Goal: Find specific page/section: Find specific page/section

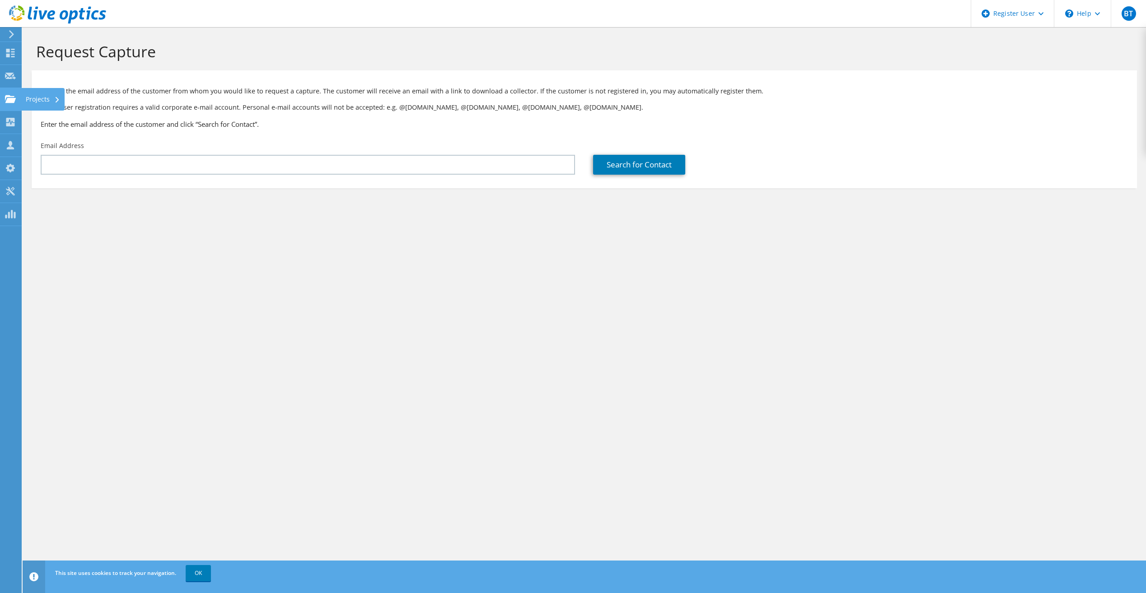
click at [11, 96] on use at bounding box center [10, 99] width 11 height 8
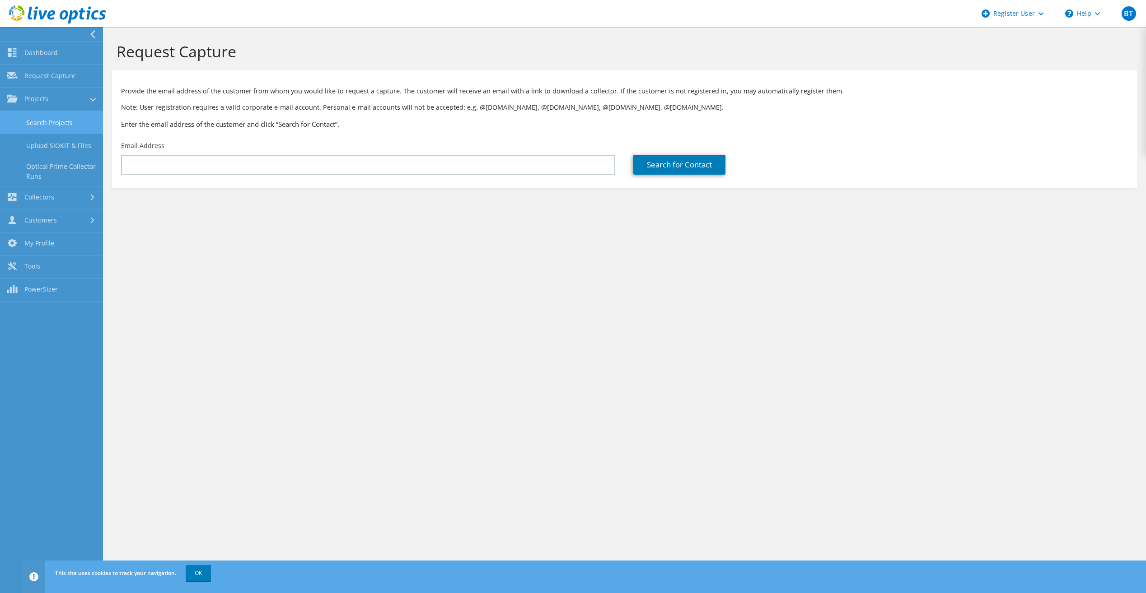
click at [48, 126] on link "Search Projects" at bounding box center [51, 122] width 103 height 23
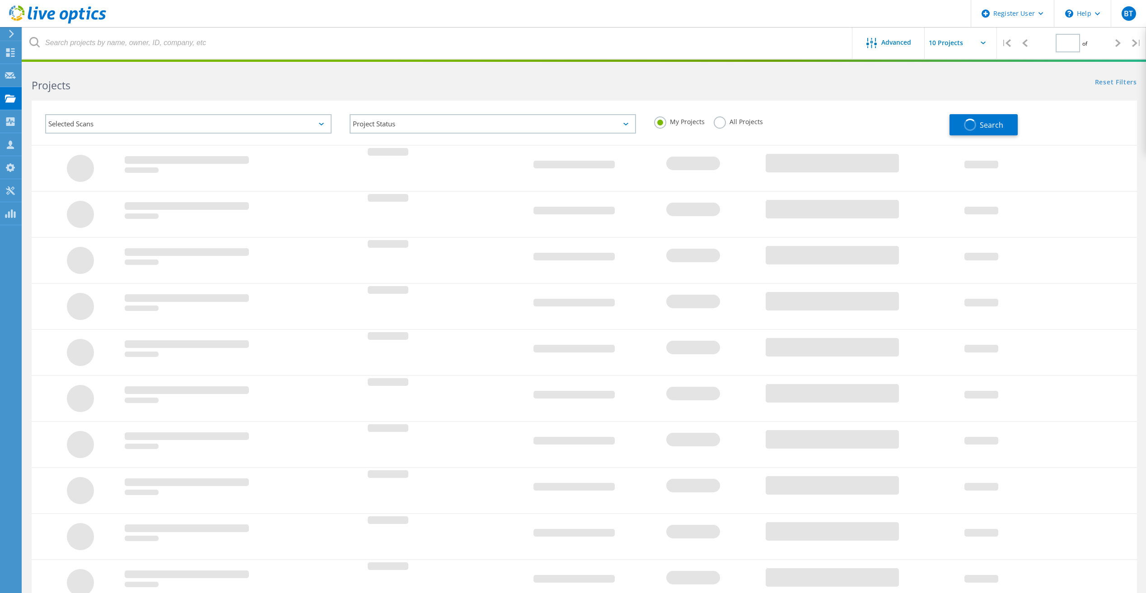
type input "1"
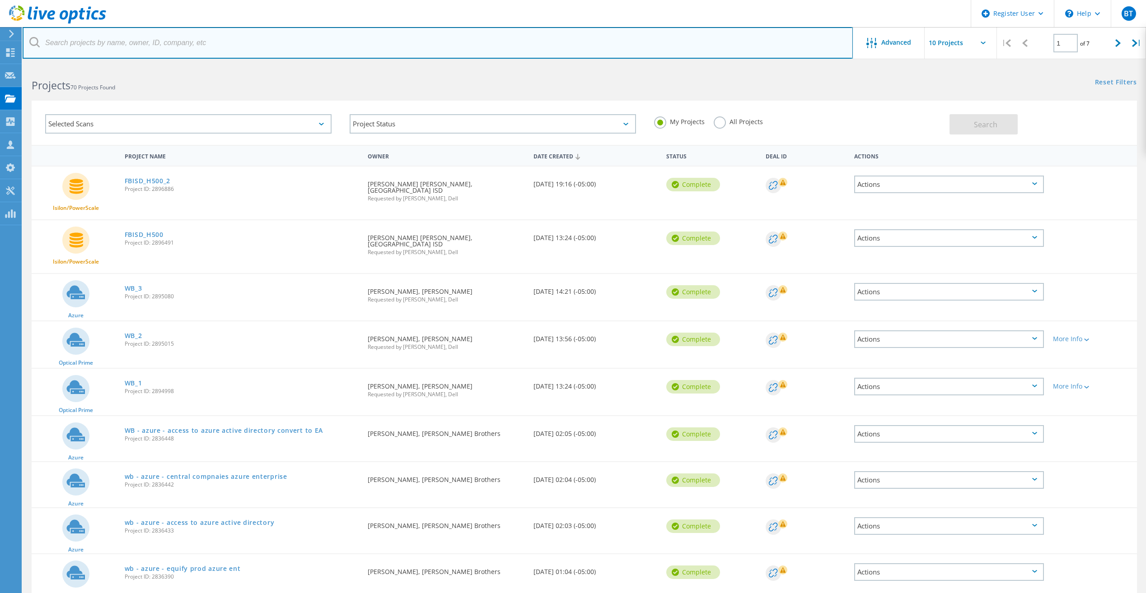
click at [151, 48] on input "text" at bounding box center [438, 43] width 830 height 32
type input "tidwell"
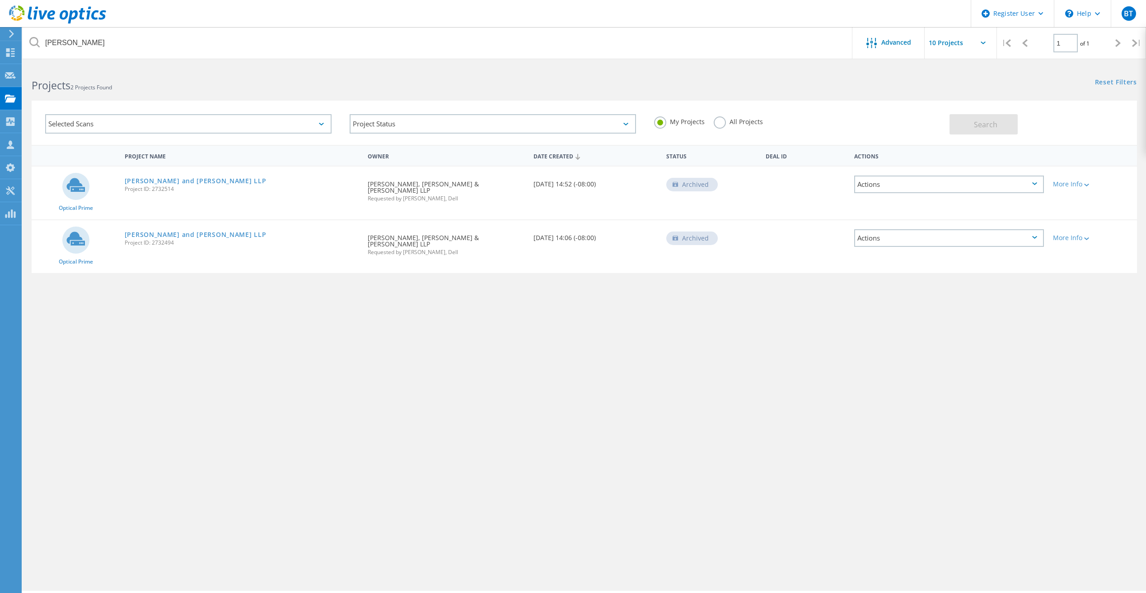
click at [250, 149] on div "Project Name" at bounding box center [241, 155] width 243 height 17
click at [718, 125] on label "All Projects" at bounding box center [737, 120] width 49 height 9
click at [0, 0] on input "All Projects" at bounding box center [0, 0] width 0 height 0
click at [952, 120] on button "Search" at bounding box center [983, 124] width 68 height 20
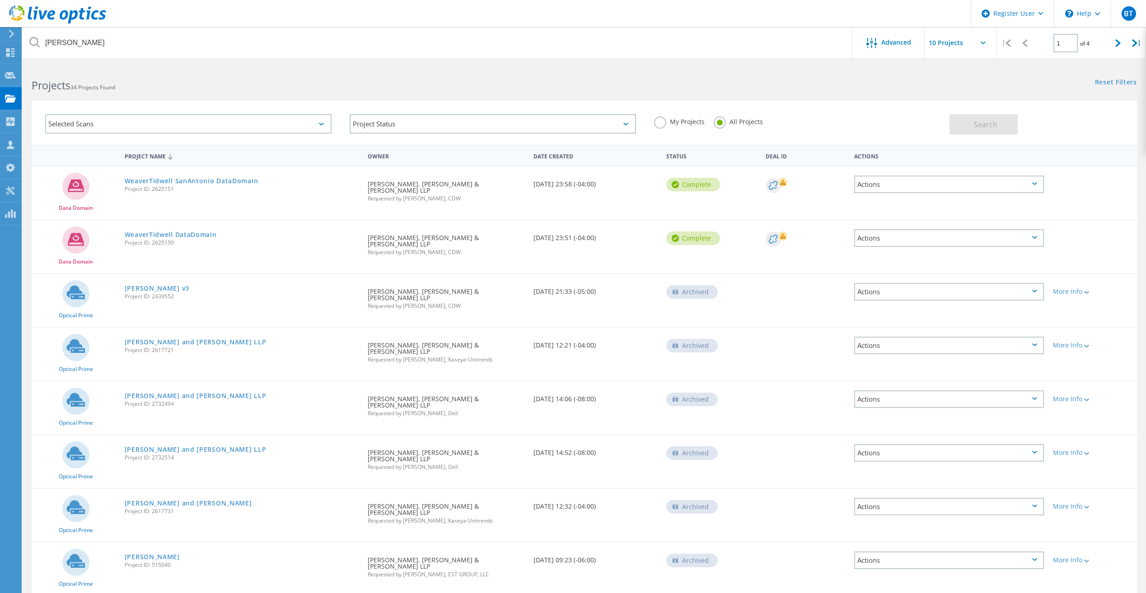
click at [554, 157] on div "Date Created" at bounding box center [595, 155] width 133 height 17
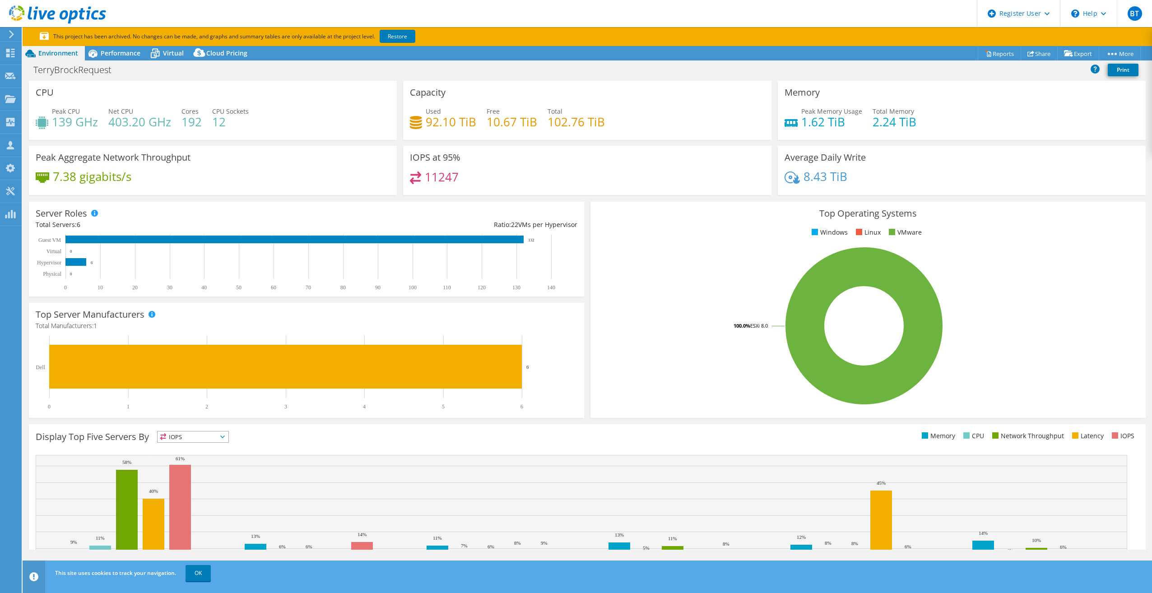
select select "USD"
click at [102, 57] on span "Performance" at bounding box center [121, 53] width 40 height 9
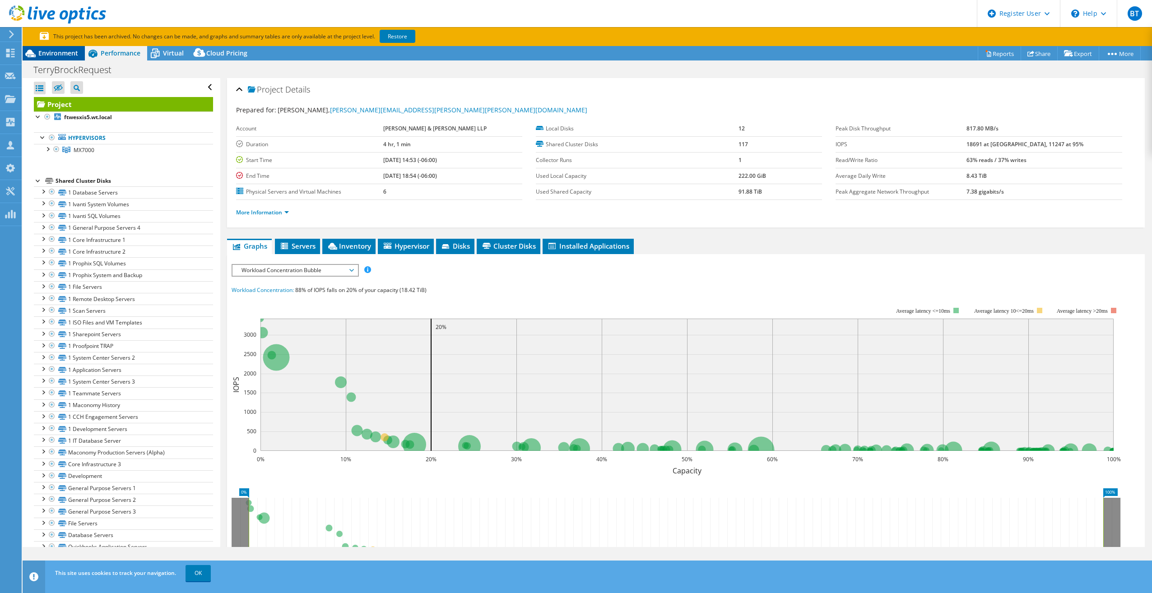
click at [65, 54] on span "Environment" at bounding box center [58, 53] width 40 height 9
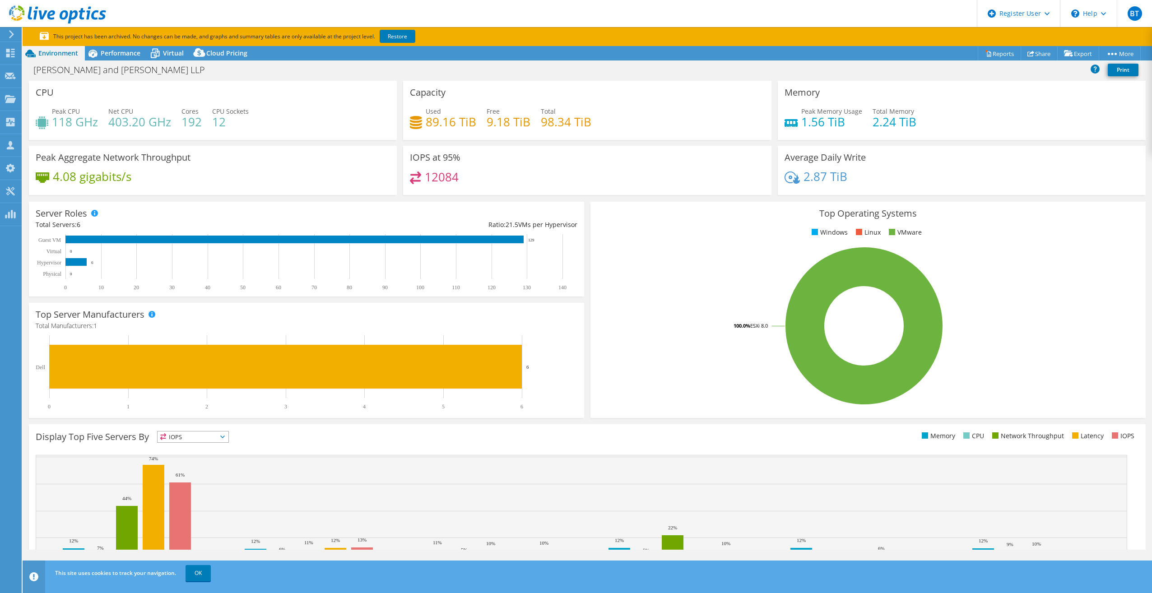
select select "USD"
click at [100, 52] on icon at bounding box center [93, 54] width 16 height 16
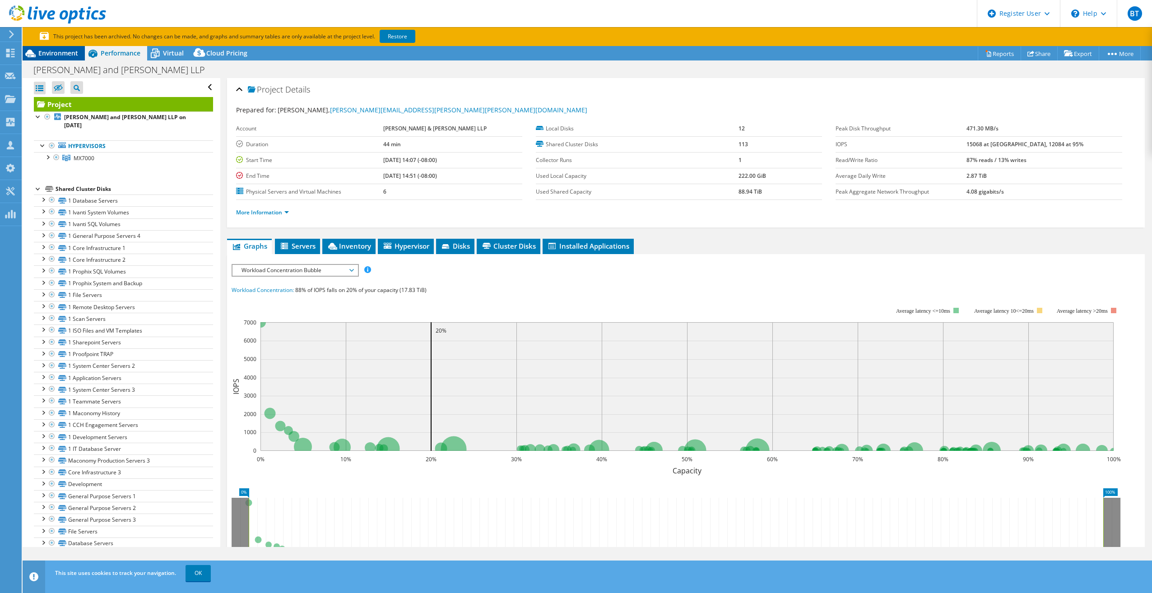
click at [48, 47] on div "Environment" at bounding box center [54, 53] width 62 height 14
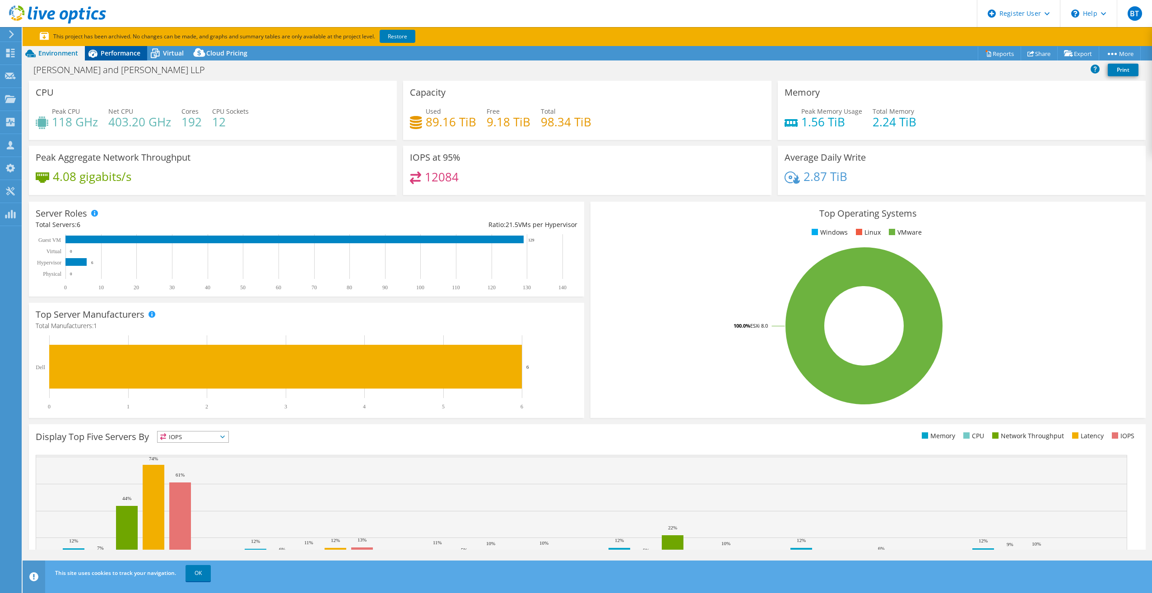
click at [107, 47] on div "Performance" at bounding box center [116, 53] width 62 height 14
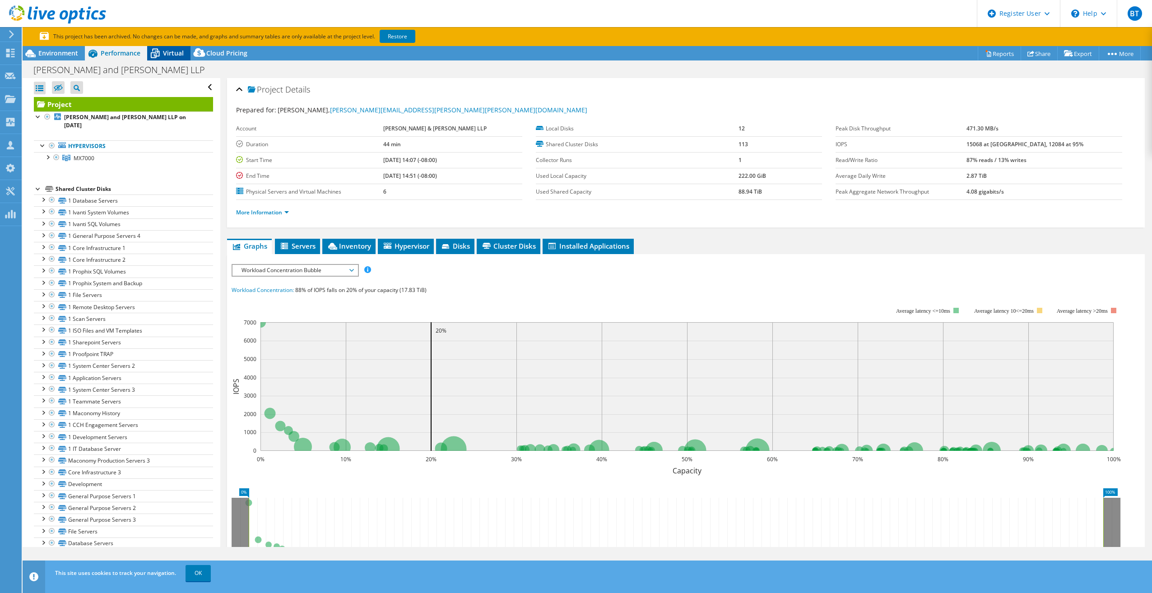
click at [172, 52] on span "Virtual" at bounding box center [173, 53] width 21 height 9
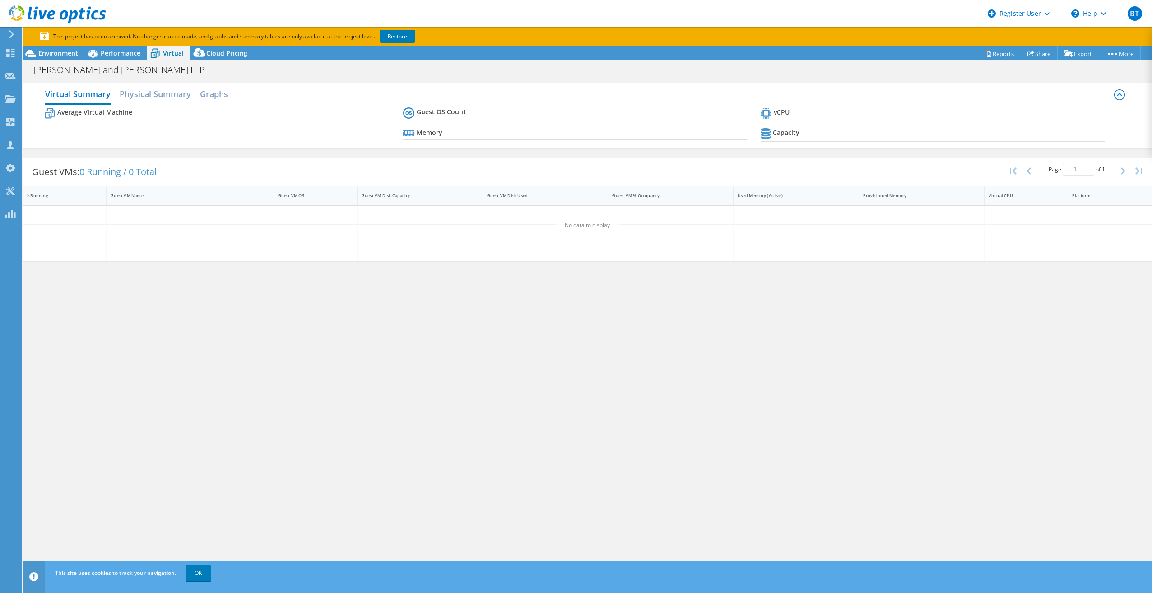
click at [229, 45] on section "This project has been archived. No changes can be made, and graphs and summary …" at bounding box center [588, 36] width 1130 height 19
click at [222, 55] on span "Cloud Pricing" at bounding box center [226, 53] width 41 height 9
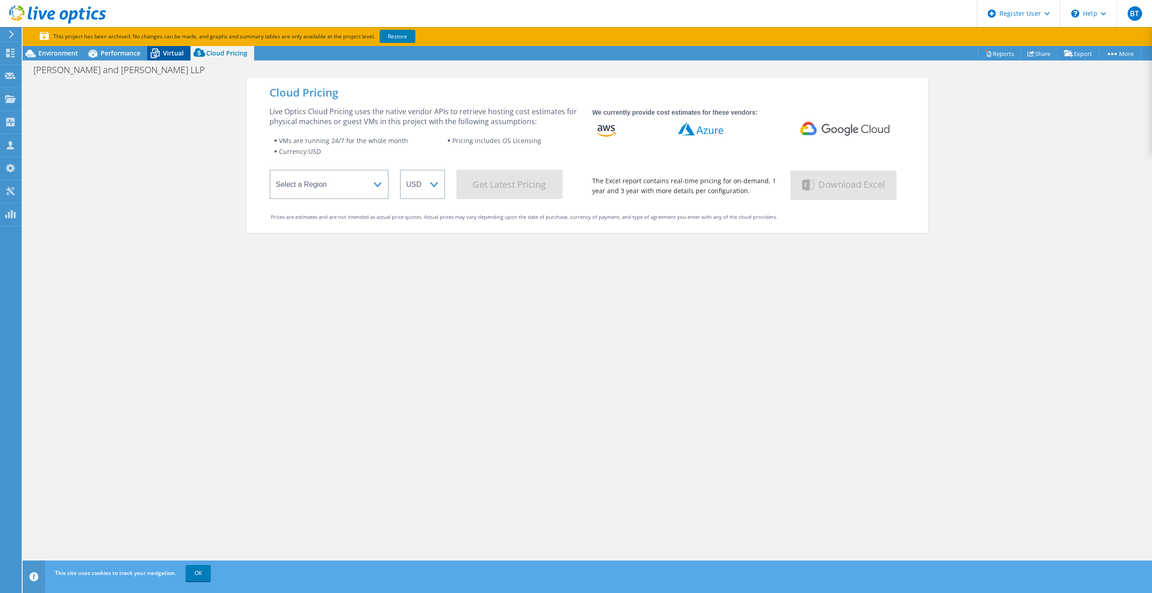
click at [147, 53] on icon at bounding box center [155, 54] width 16 height 16
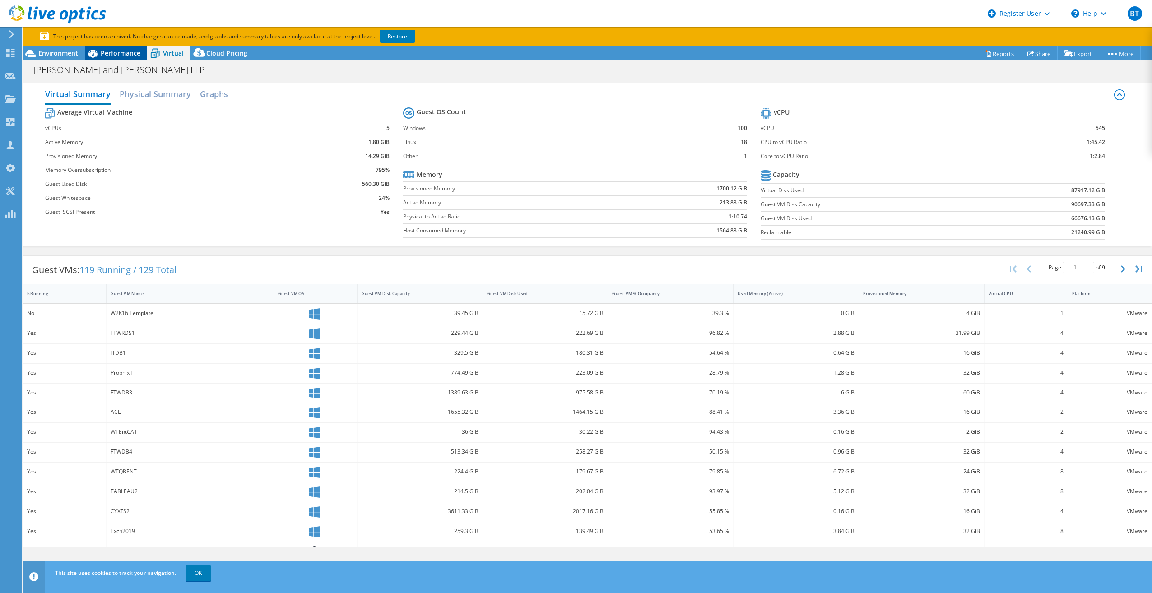
click at [130, 53] on span "Performance" at bounding box center [121, 53] width 40 height 9
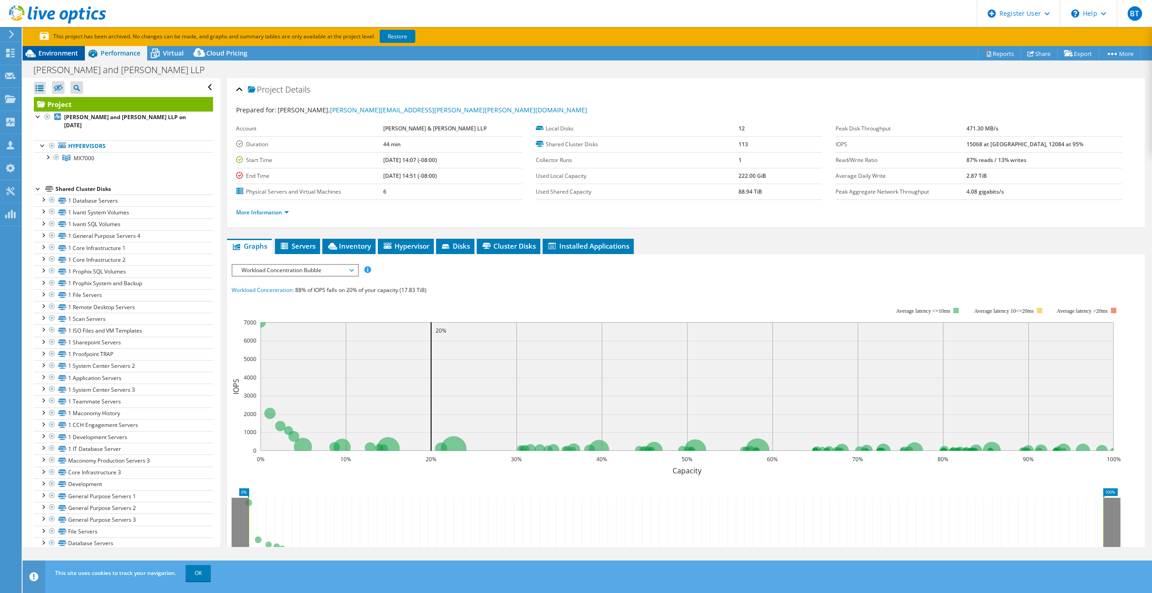
click at [47, 49] on span "Environment" at bounding box center [58, 53] width 40 height 9
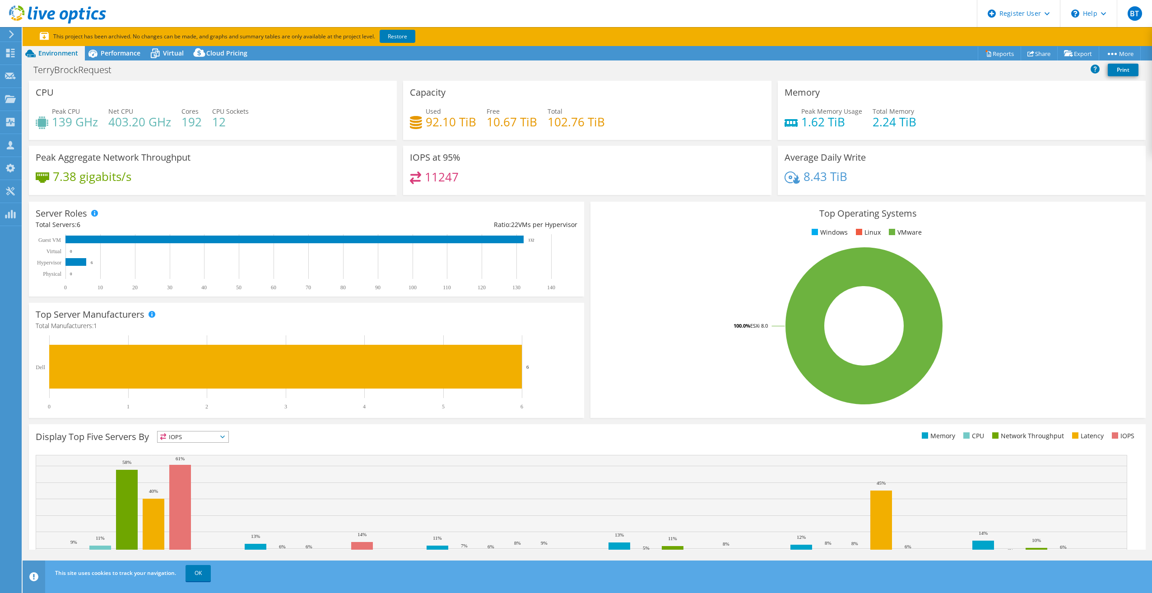
select select "USD"
